Goal: Ask a question

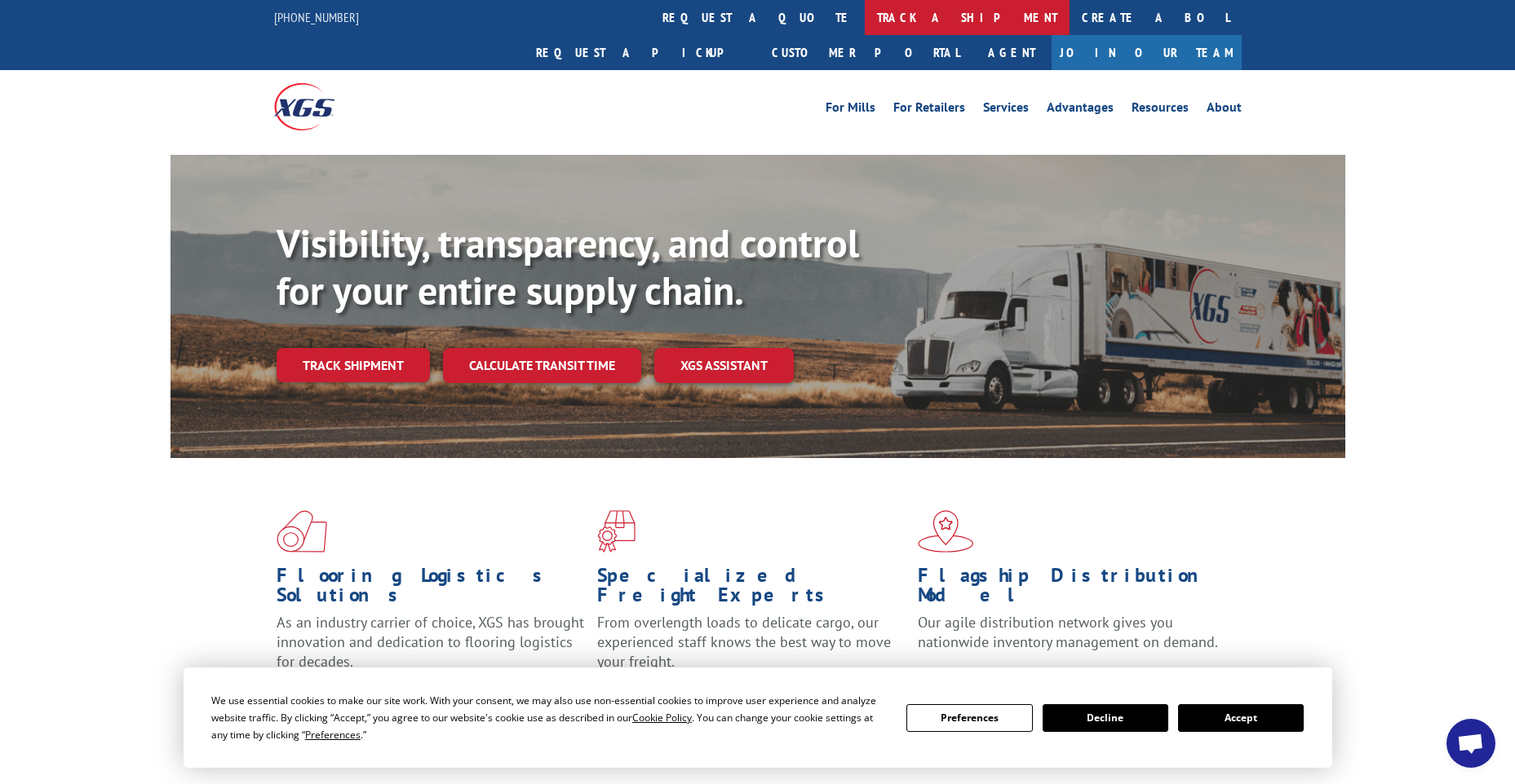
click at [865, 23] on link "track a shipment" at bounding box center [967, 17] width 205 height 35
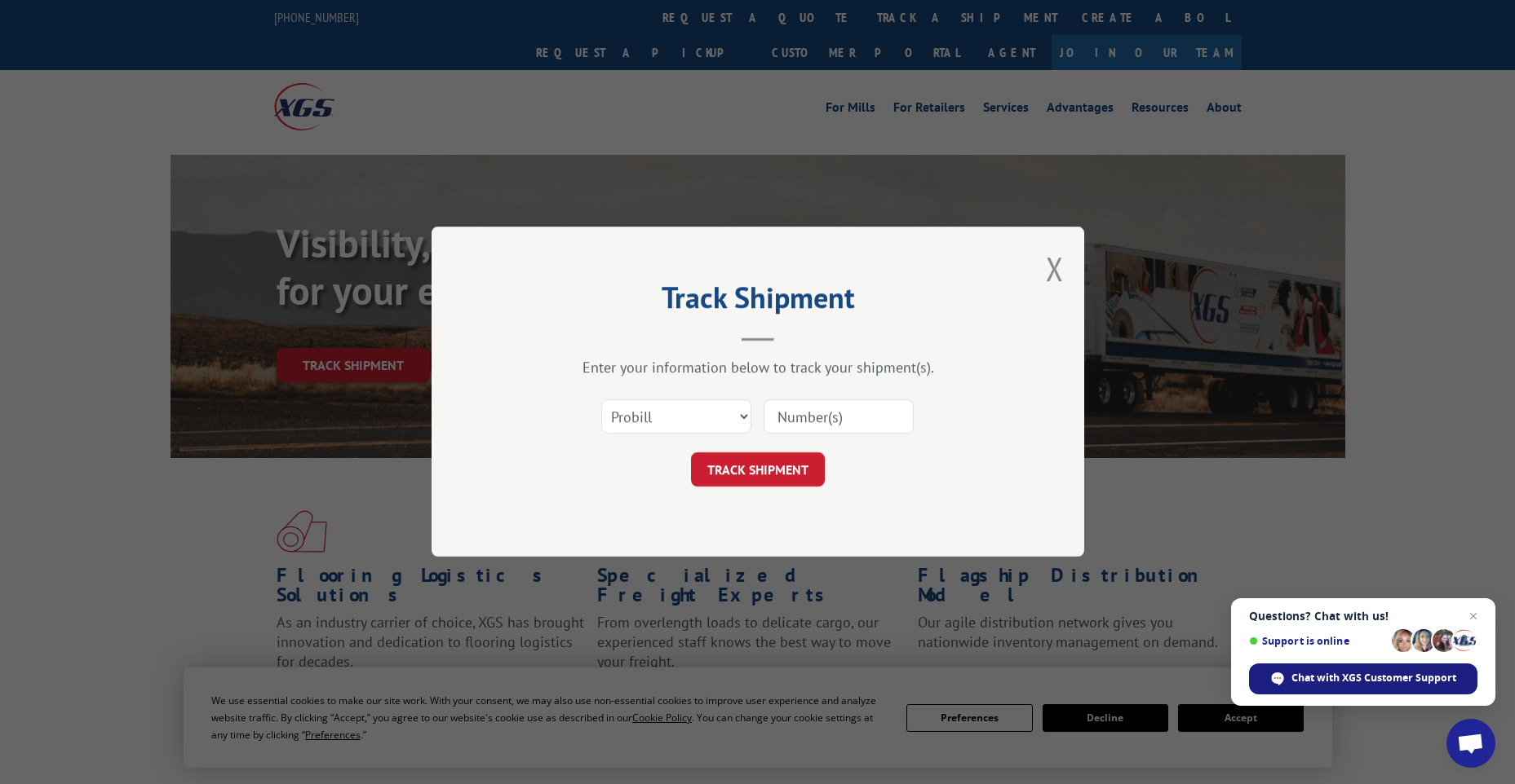
click at [1420, 687] on div "Chat with XGS Customer Support" at bounding box center [1362, 679] width 228 height 31
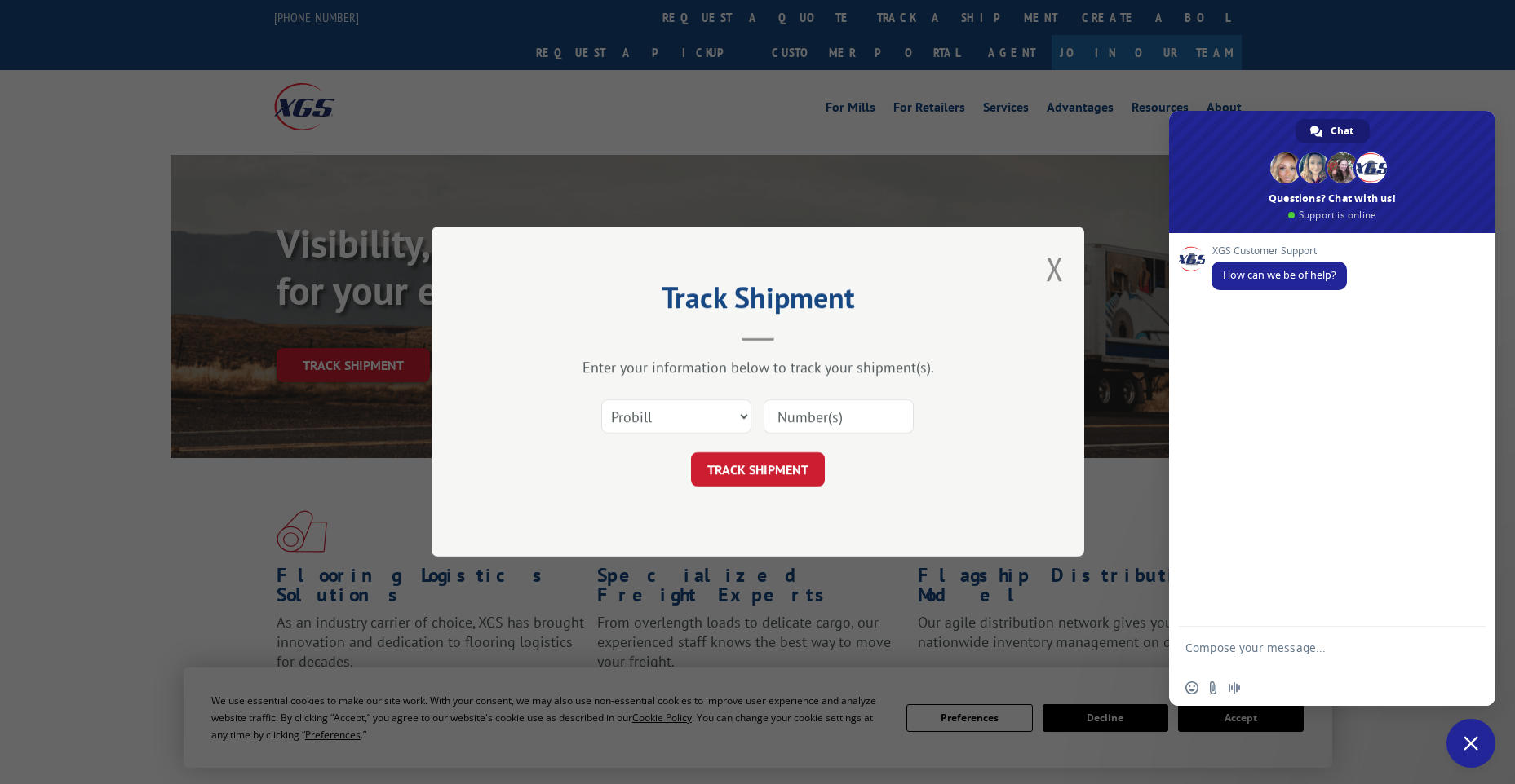
click at [1044, 263] on div "Track Shipment Enter your information below to track your shipment(s). Select c…" at bounding box center [758, 392] width 653 height 330
click at [1062, 270] on button "Close modal" at bounding box center [1054, 269] width 18 height 43
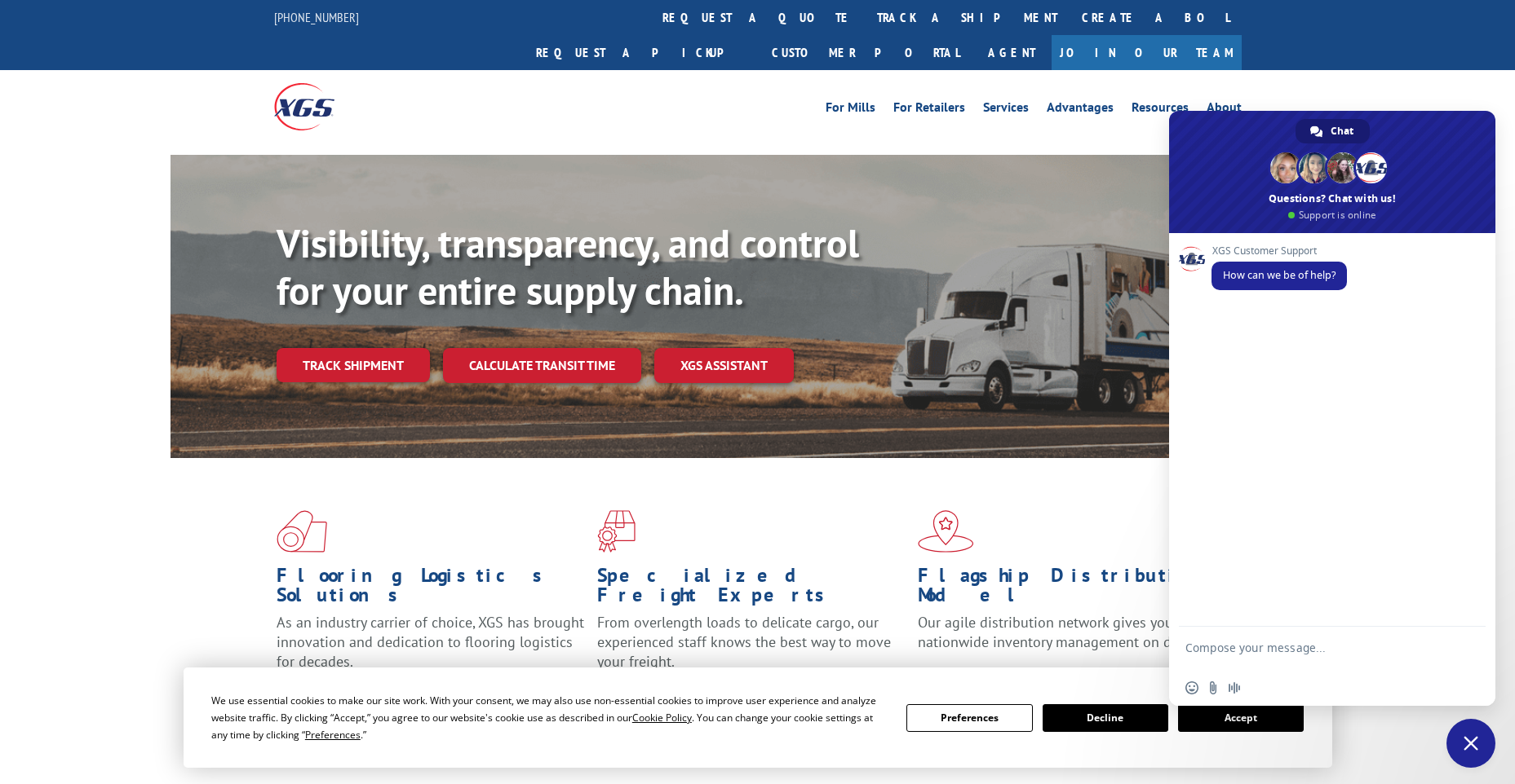
click at [1406, 92] on div "For [PERSON_NAME] For Retailers Services Advantages Resources About For [PERSON…" at bounding box center [758, 107] width 1515 height 73
click at [1087, 220] on div "Visibility, transparency, and control for your entire supply chain. Track shipm…" at bounding box center [810, 334] width 1069 height 228
click at [865, 23] on link "track a shipment" at bounding box center [967, 17] width 205 height 35
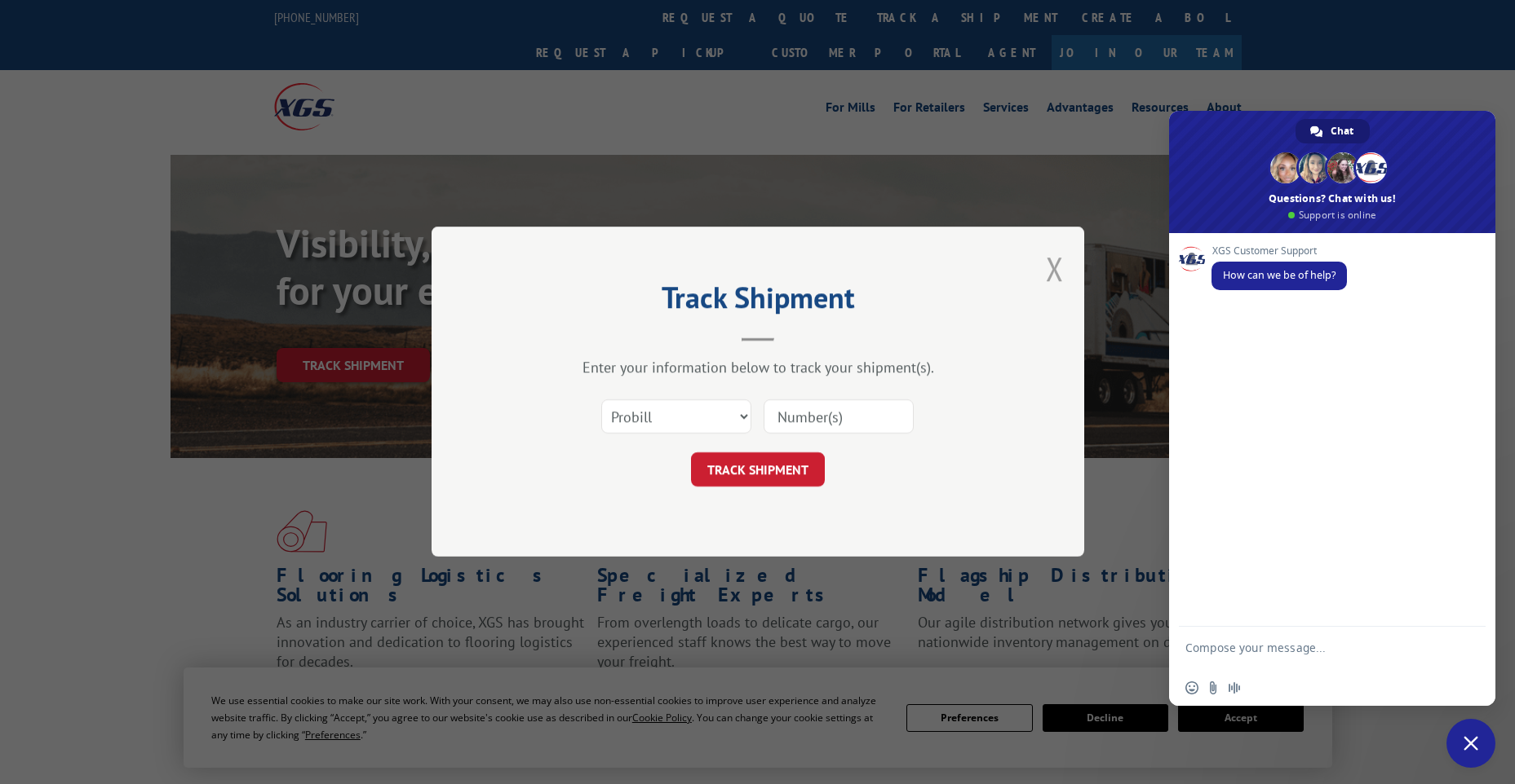
click at [1053, 269] on button "Close modal" at bounding box center [1054, 269] width 18 height 43
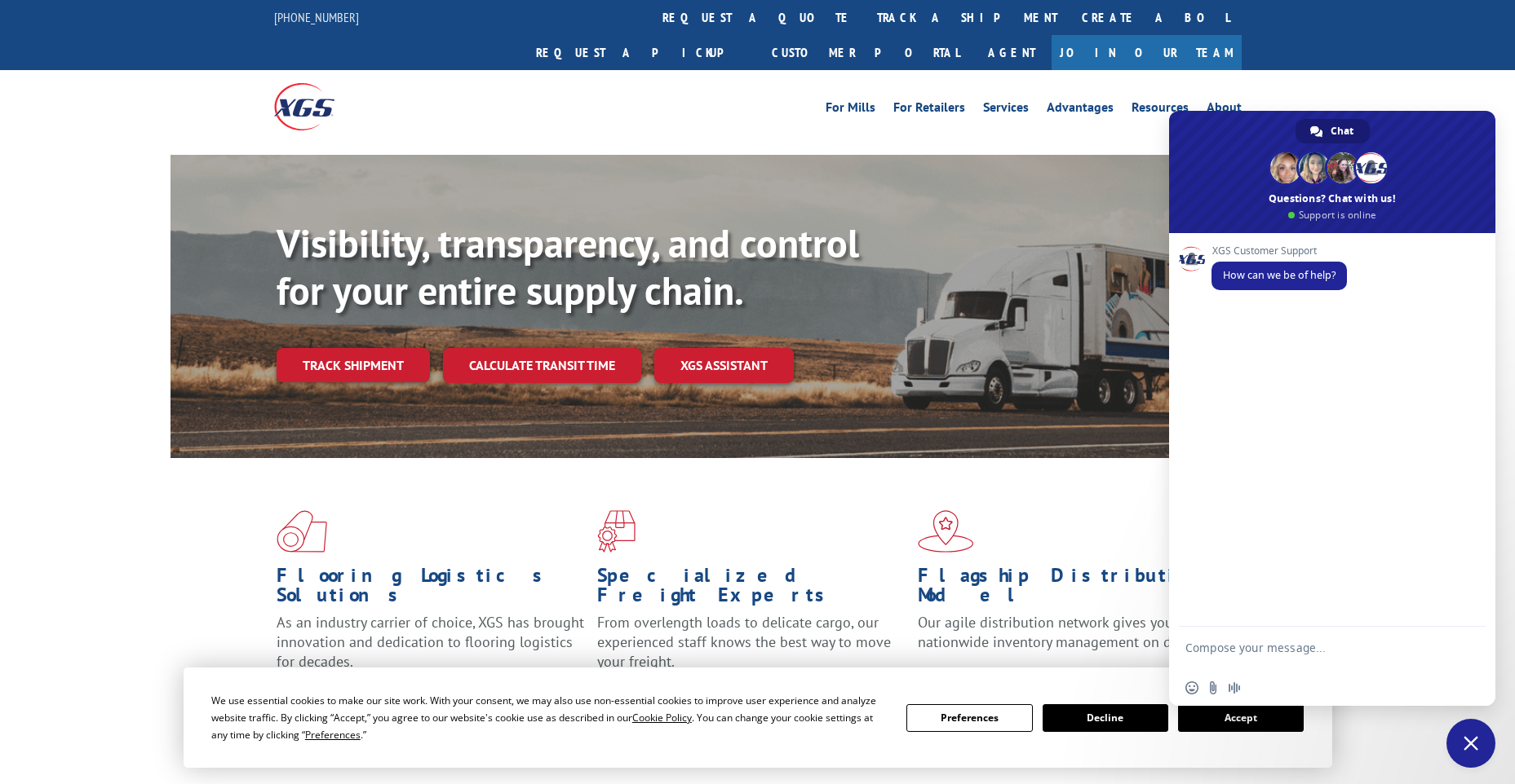
click at [1473, 743] on span "Close chat" at bounding box center [1470, 743] width 15 height 15
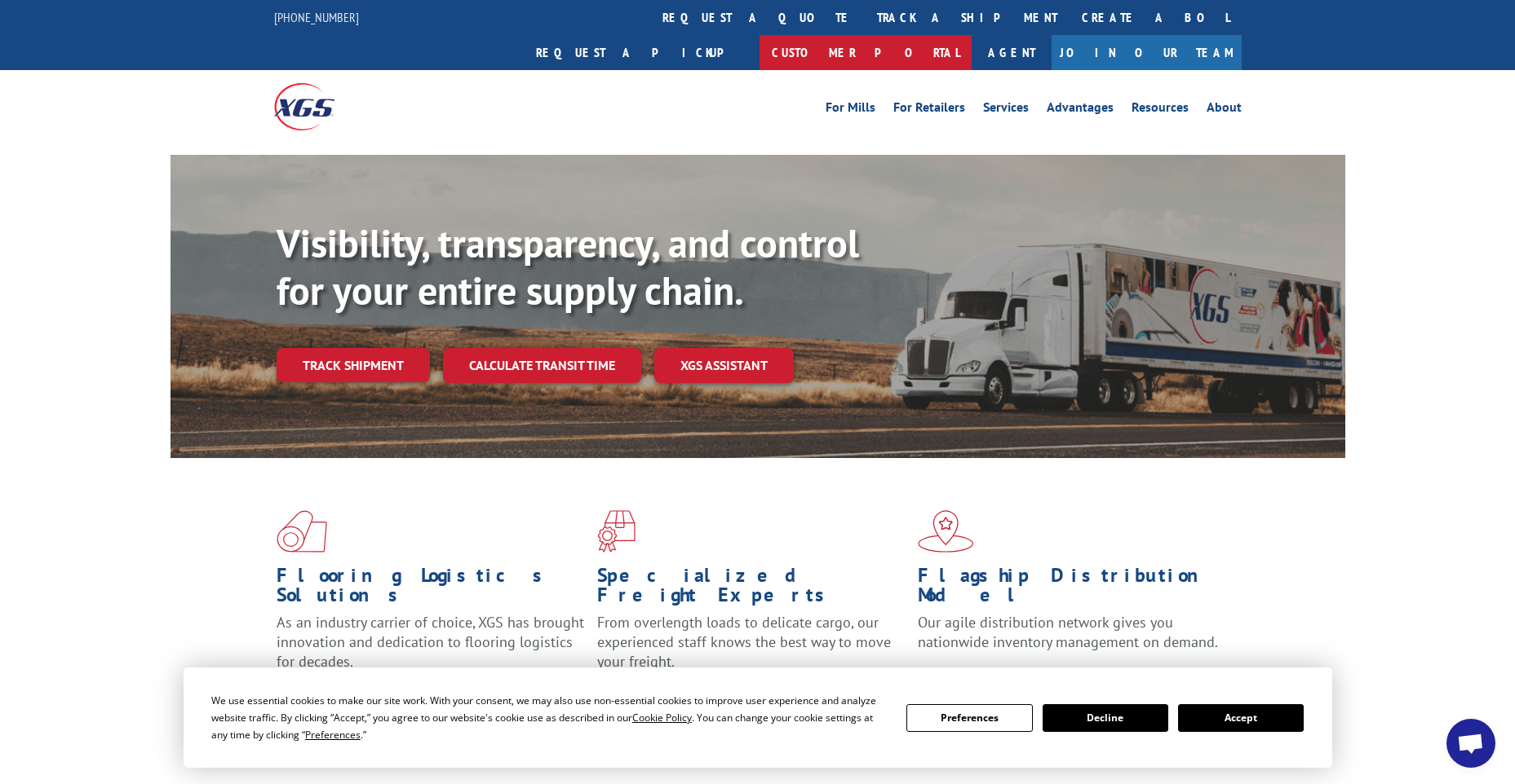
click at [972, 35] on link "Customer Portal" at bounding box center [865, 52] width 212 height 35
click at [1455, 734] on span "Open chat" at bounding box center [1471, 743] width 49 height 49
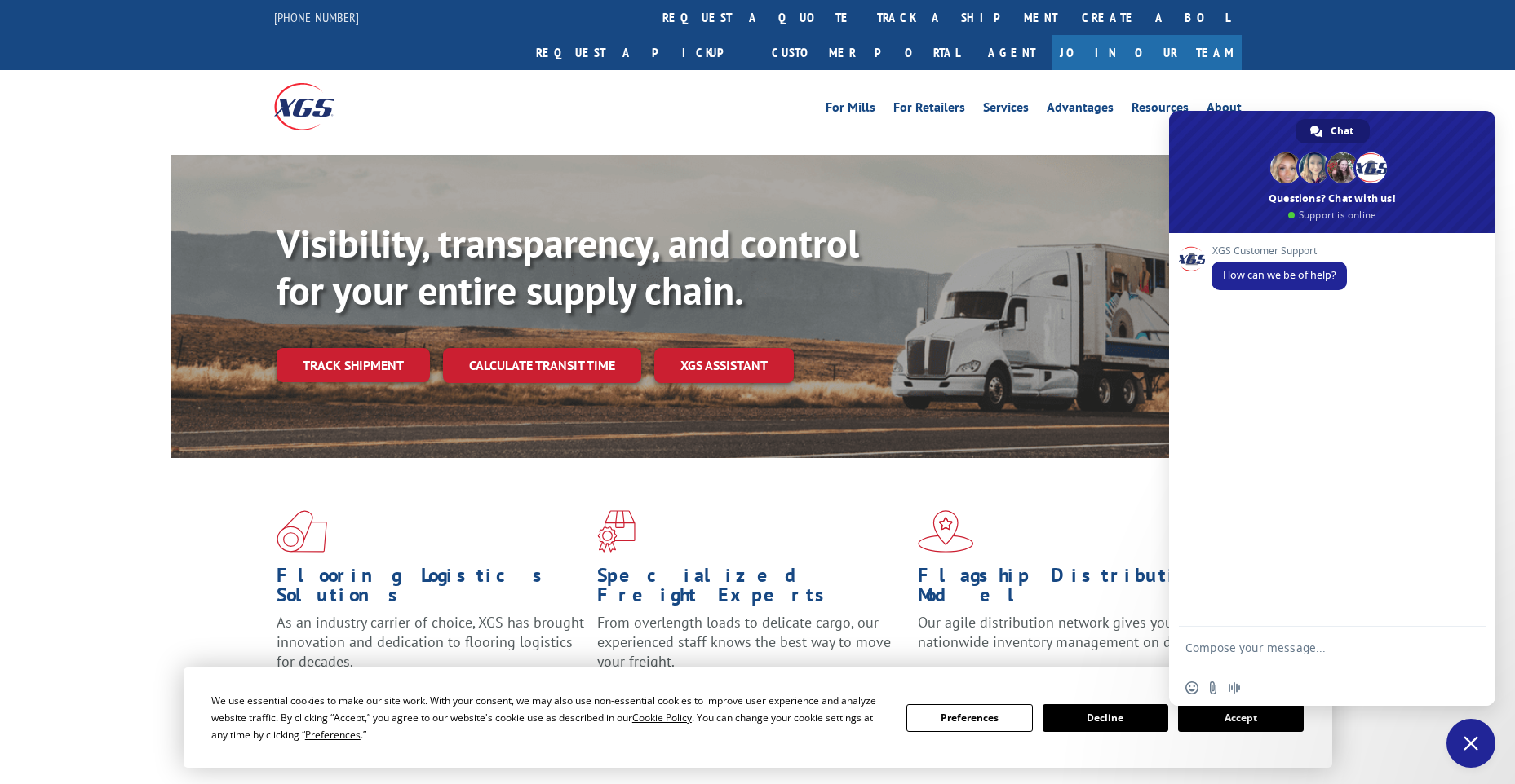
click at [1374, 525] on div "XGS Customer Support How can we be of help?" at bounding box center [1332, 430] width 326 height 394
click at [1302, 648] on textarea "Compose your message..." at bounding box center [1313, 656] width 257 height 29
type textarea "H"
click at [1100, 322] on div "Visibility, transparency, and control for your entire supply chain. Track shipm…" at bounding box center [810, 334] width 1069 height 228
click at [1482, 750] on span "Close chat" at bounding box center [1471, 743] width 49 height 49
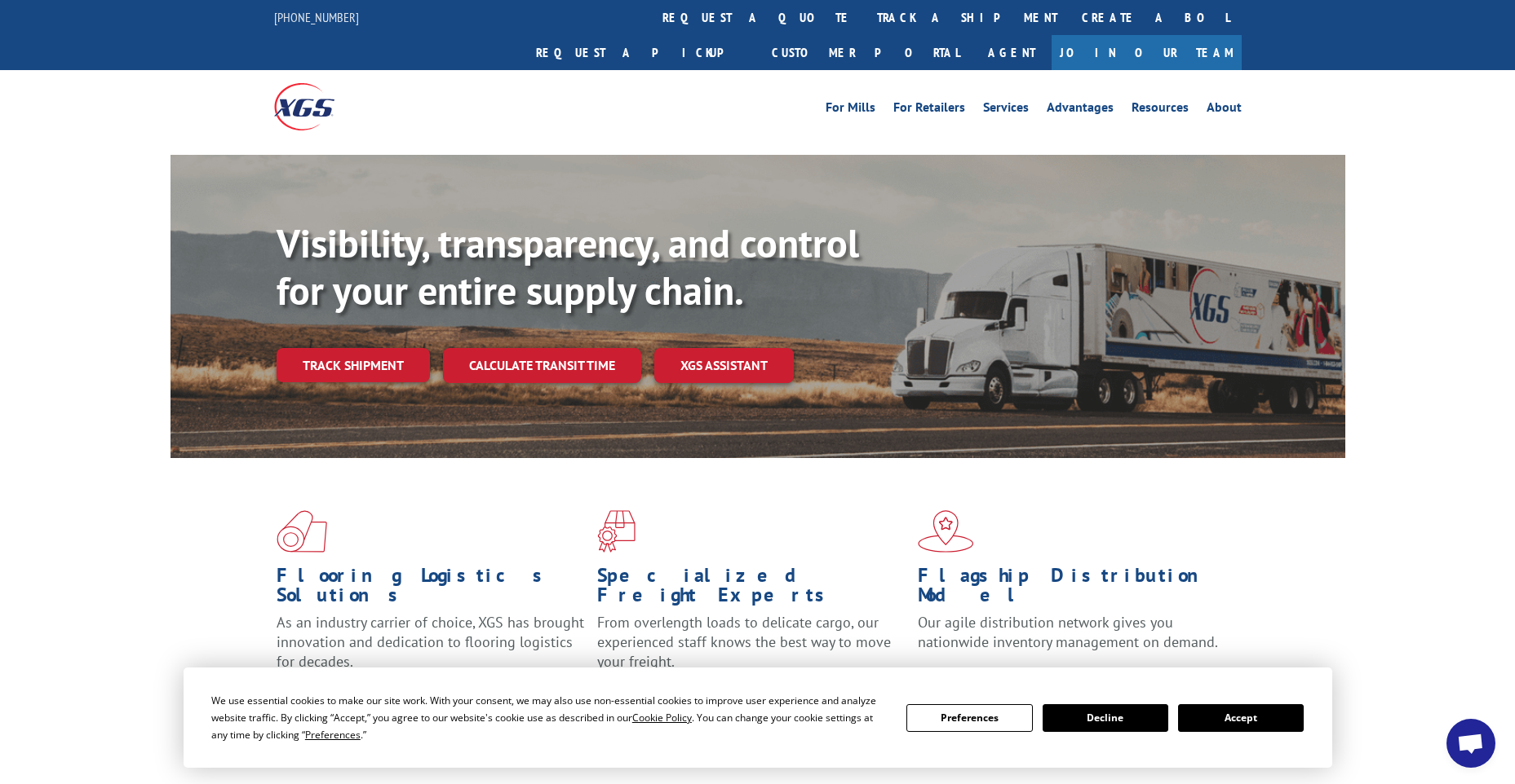
click at [1228, 716] on button "Accept" at bounding box center [1240, 718] width 126 height 28
